Goal: Transaction & Acquisition: Purchase product/service

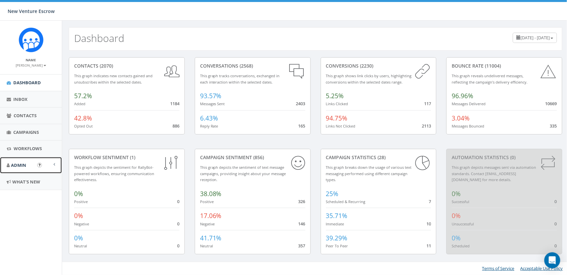
click at [21, 166] on span "Admin" at bounding box center [18, 165] width 15 height 6
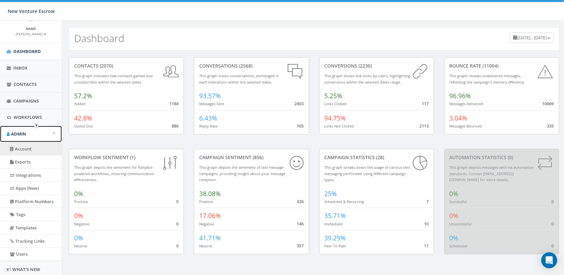
scroll to position [39, 0]
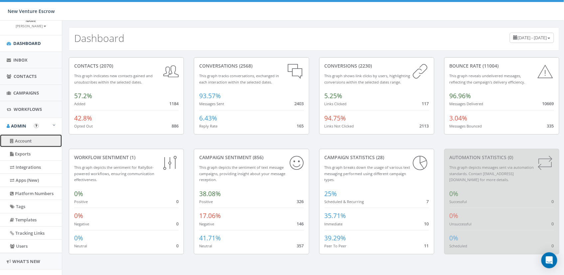
click at [19, 139] on link "Account" at bounding box center [31, 140] width 62 height 13
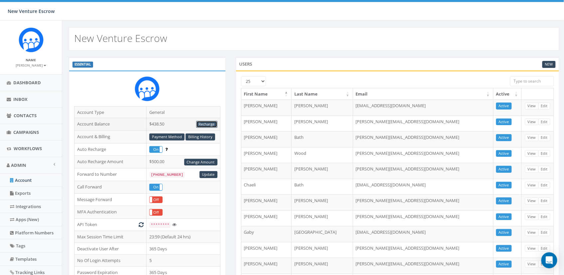
click at [205, 123] on link "Recharge" at bounding box center [206, 124] width 21 height 7
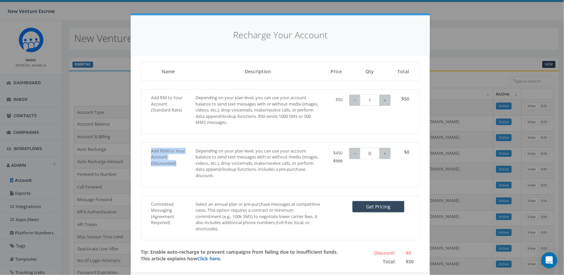
drag, startPoint x: 149, startPoint y: 152, endPoint x: 179, endPoint y: 168, distance: 34.0
click at [179, 168] on div "Add $500 to Your Account (Discounted)" at bounding box center [168, 159] width 45 height 22
drag, startPoint x: 331, startPoint y: 162, endPoint x: 340, endPoint y: 161, distance: 9.3
click at [340, 161] on span "$500" at bounding box center [337, 161] width 9 height 6
drag, startPoint x: 329, startPoint y: 153, endPoint x: 340, endPoint y: 152, distance: 10.7
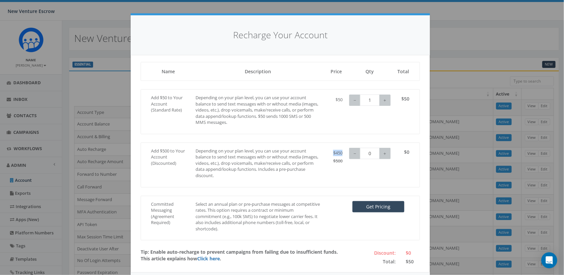
click at [340, 152] on div "$450" at bounding box center [336, 153] width 12 height 6
click at [212, 80] on div "Name Description Price Qty Total" at bounding box center [280, 71] width 279 height 19
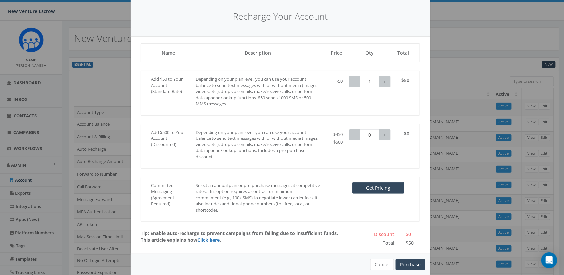
scroll to position [29, 0]
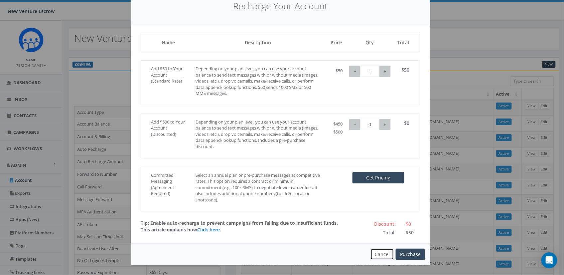
click at [382, 254] on button "Cancel" at bounding box center [382, 253] width 24 height 11
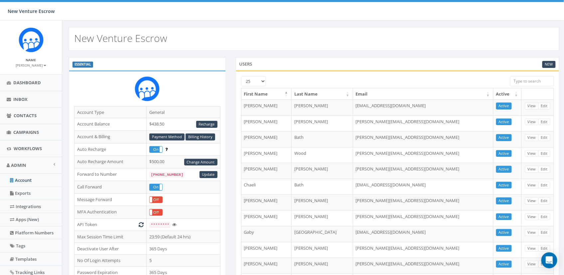
click at [37, 64] on small "James Martin" at bounding box center [31, 65] width 30 height 5
click at [30, 80] on link "Sign Out" at bounding box center [33, 83] width 53 height 8
